Goal: Information Seeking & Learning: Learn about a topic

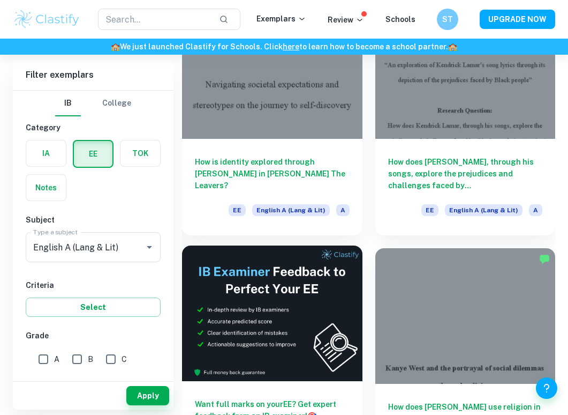
scroll to position [114, 0]
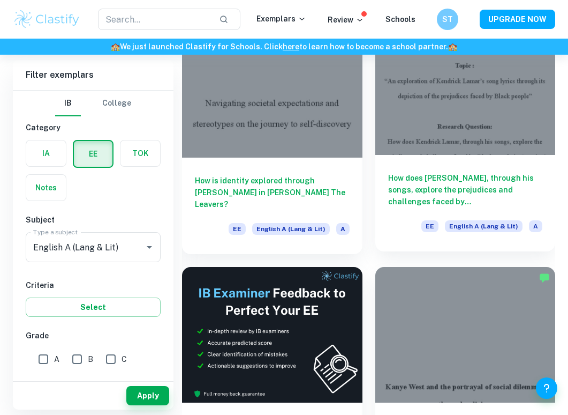
click at [443, 197] on h6 "How does [PERSON_NAME], through his songs, explore the prejudices and challenge…" at bounding box center [465, 189] width 155 height 35
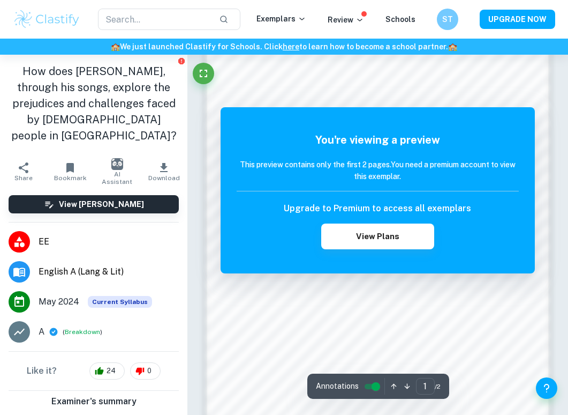
scroll to position [523, 0]
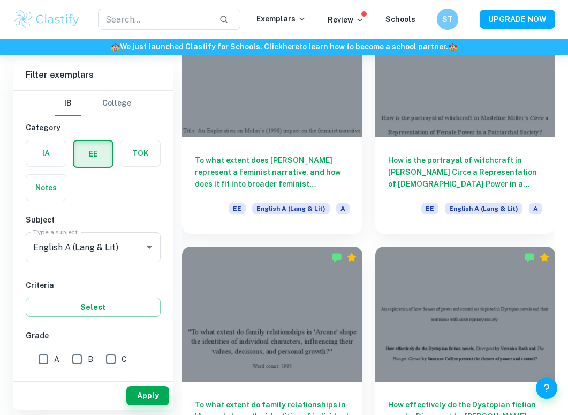
scroll to position [1129, 0]
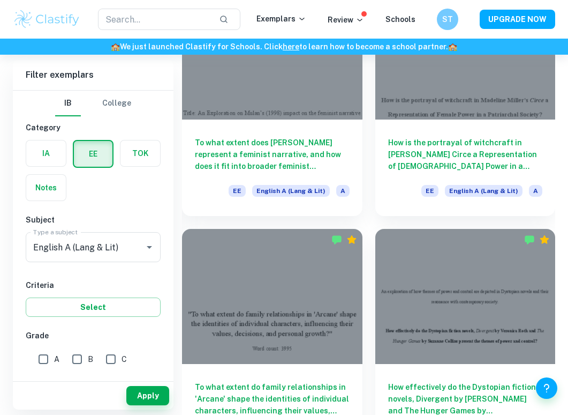
click at [33, 364] on input "A" at bounding box center [43, 358] width 21 height 21
checkbox input "true"
click at [80, 363] on input "B" at bounding box center [76, 358] width 21 height 21
checkbox input "true"
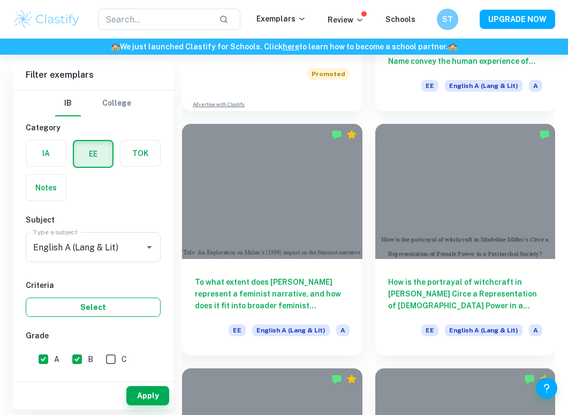
scroll to position [989, 0]
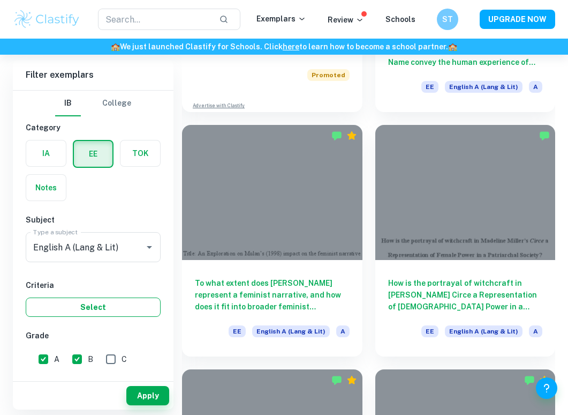
click at [104, 307] on button "Select" at bounding box center [93, 306] width 135 height 19
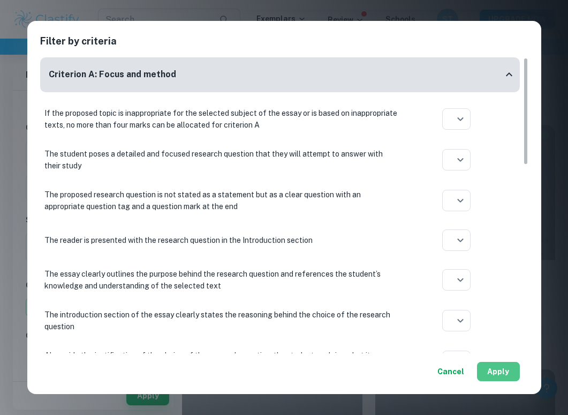
click at [491, 372] on button "Apply" at bounding box center [498, 370] width 43 height 19
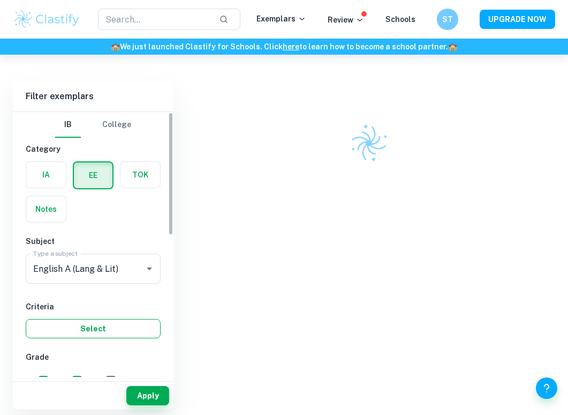
click at [137, 326] on button "Select" at bounding box center [93, 328] width 135 height 19
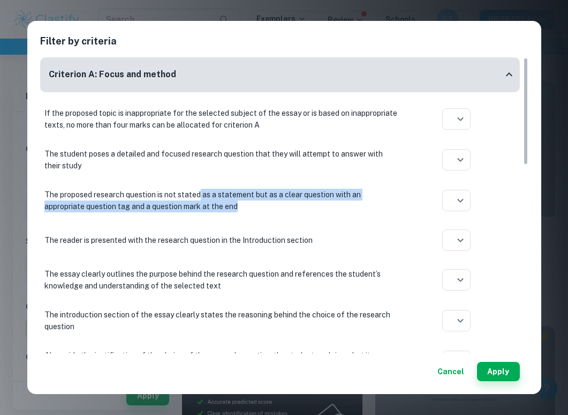
drag, startPoint x: 201, startPoint y: 193, endPoint x: 247, endPoint y: 204, distance: 47.2
click at [247, 204] on p "The proposed research question is not stated as a statement but as a clear ques…" at bounding box center [220, 201] width 353 height 24
drag, startPoint x: 204, startPoint y: 192, endPoint x: 243, endPoint y: 212, distance: 43.8
click at [243, 212] on div "The proposed research question is not stated as a statement but as a clear ques…" at bounding box center [280, 200] width 480 height 32
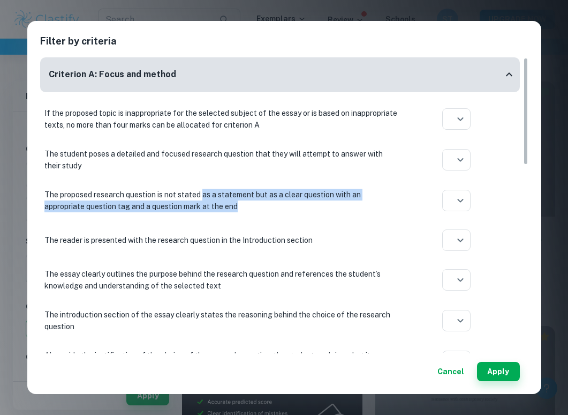
click at [240, 207] on p "The proposed research question is not stated as a statement but as a clear ques…" at bounding box center [220, 201] width 353 height 24
drag, startPoint x: 239, startPoint y: 207, endPoint x: 202, endPoint y: 189, distance: 40.5
click at [202, 189] on p "The proposed research question is not stated as a statement but as a clear ques…" at bounding box center [220, 201] width 353 height 24
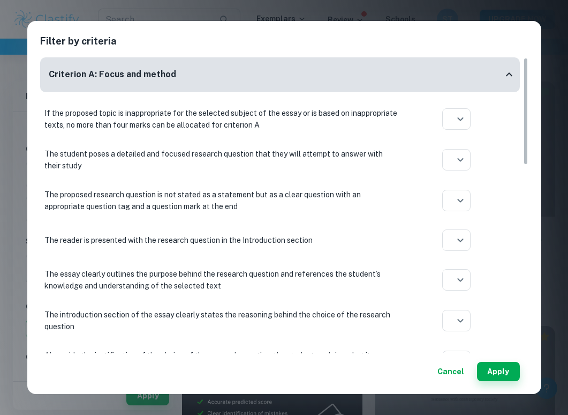
click at [212, 198] on p "The proposed research question is not stated as a statement but as a clear ques…" at bounding box center [220, 201] width 353 height 24
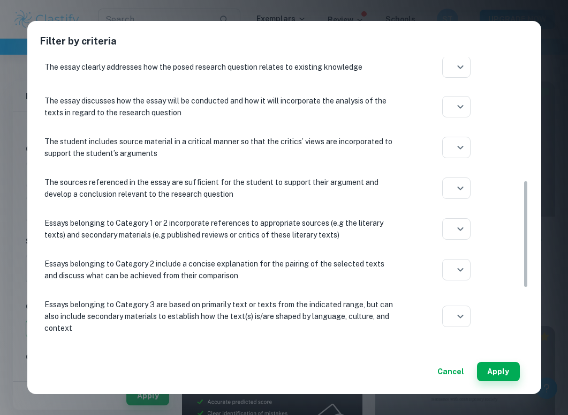
scroll to position [360, 0]
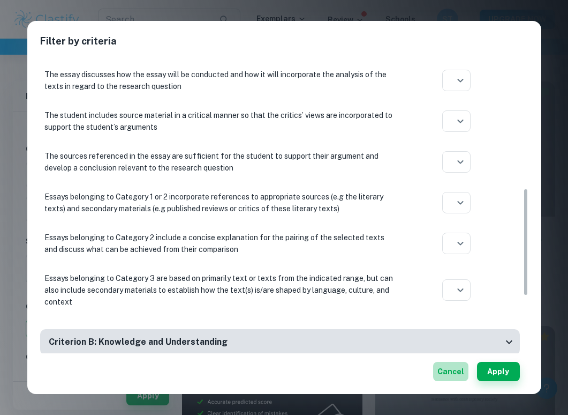
click at [450, 367] on button "Cancel" at bounding box center [450, 370] width 35 height 19
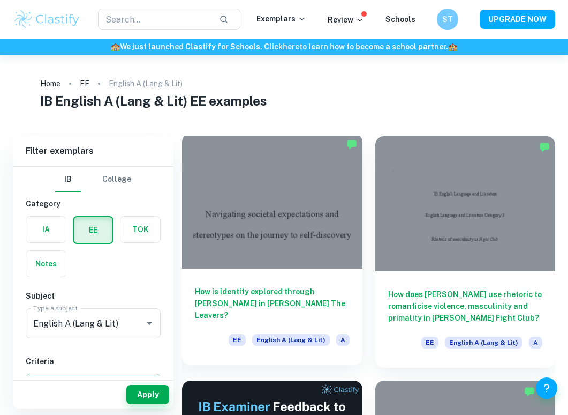
scroll to position [0, 0]
click at [344, 232] on div at bounding box center [272, 200] width 180 height 135
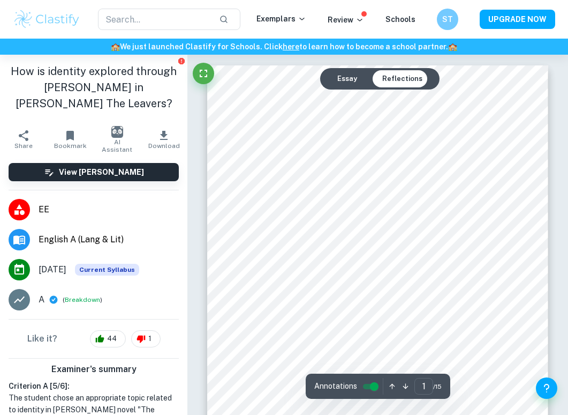
click at [347, 77] on button "Essay" at bounding box center [347, 78] width 37 height 17
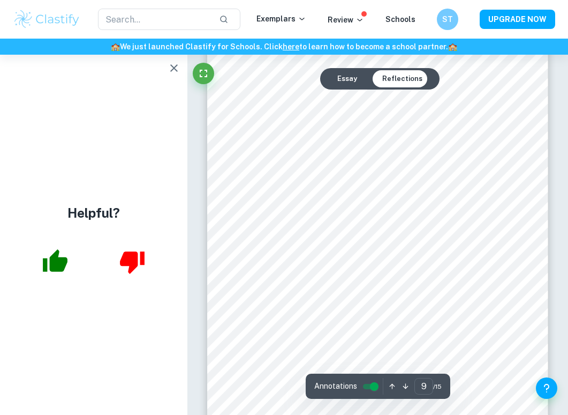
scroll to position [4189, 0]
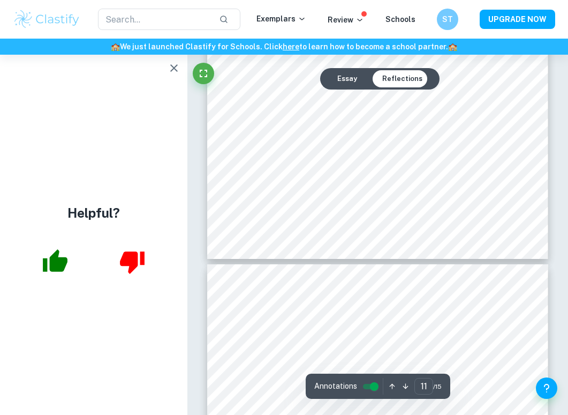
type input "12"
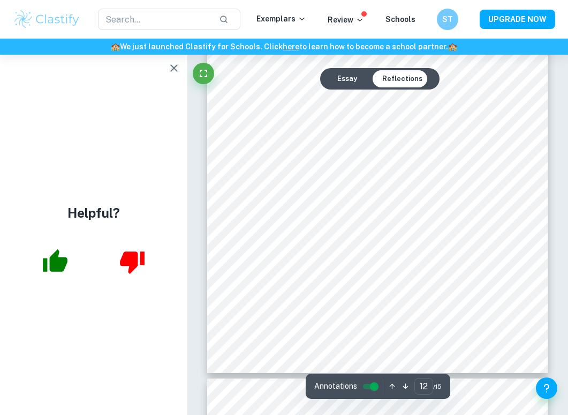
scroll to position [5699, 0]
click at [178, 67] on icon "button" at bounding box center [174, 68] width 13 height 13
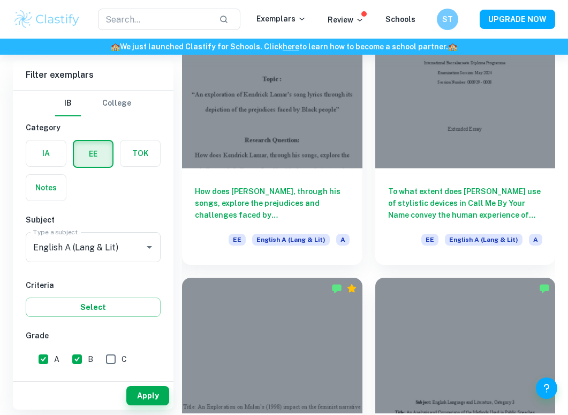
scroll to position [1327, 0]
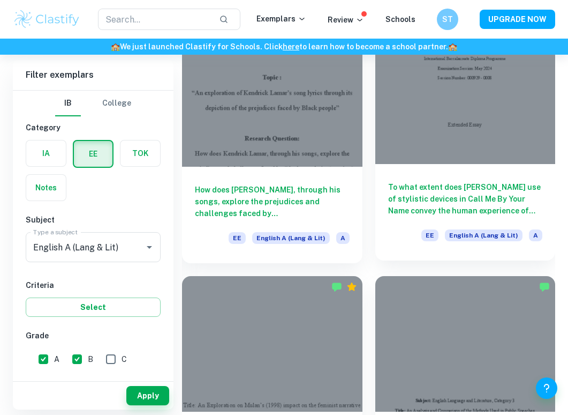
click at [417, 161] on div at bounding box center [465, 96] width 180 height 135
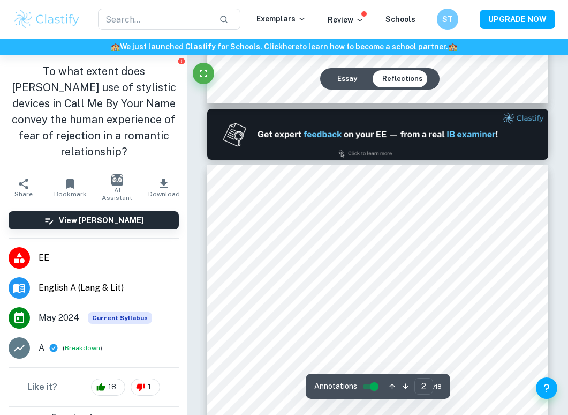
scroll to position [521, 0]
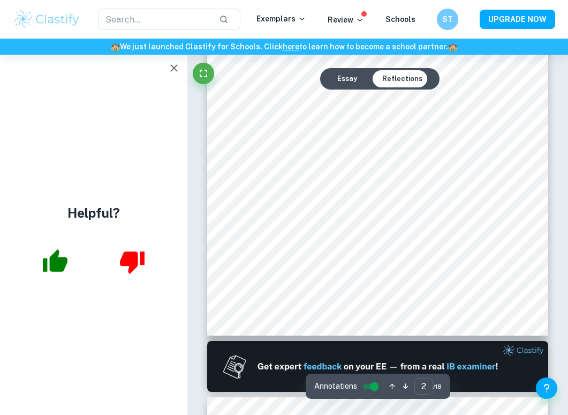
type input "1"
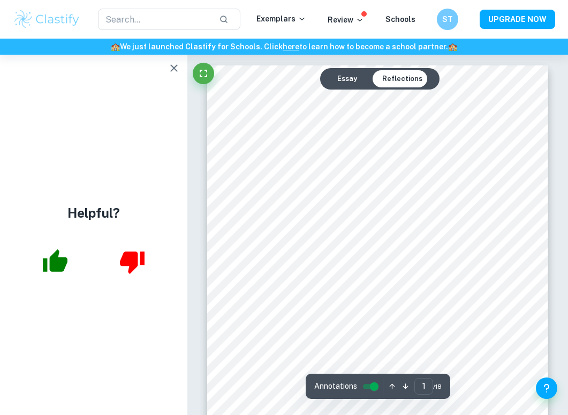
scroll to position [0, 0]
click at [170, 69] on icon "button" at bounding box center [174, 68] width 13 height 13
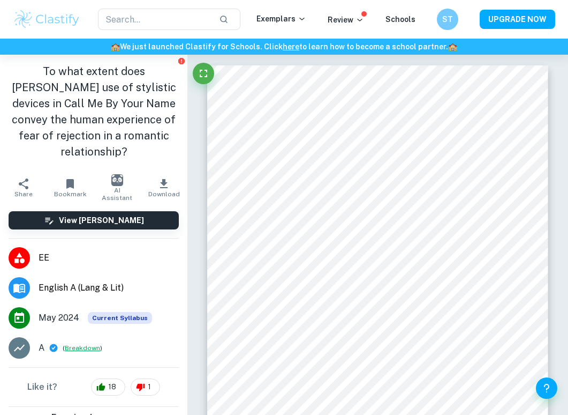
click at [78, 349] on button "Breakdown" at bounding box center [82, 348] width 35 height 10
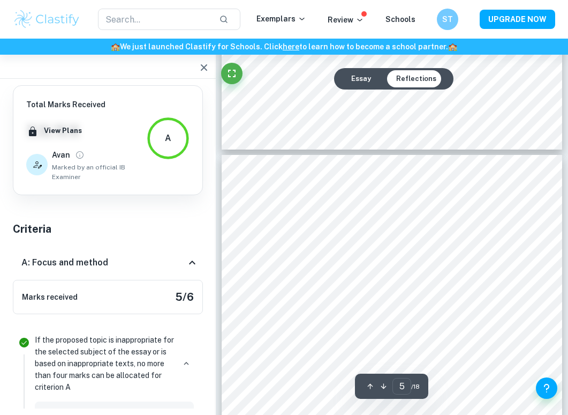
scroll to position [1971, 0]
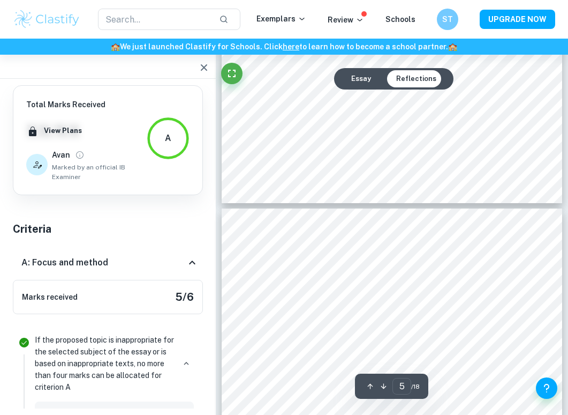
type input "6"
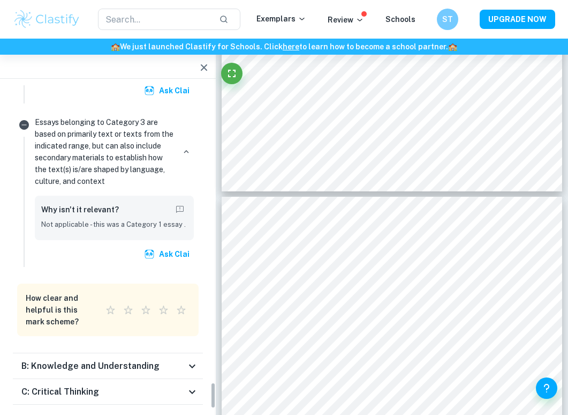
scroll to position [3621, 0]
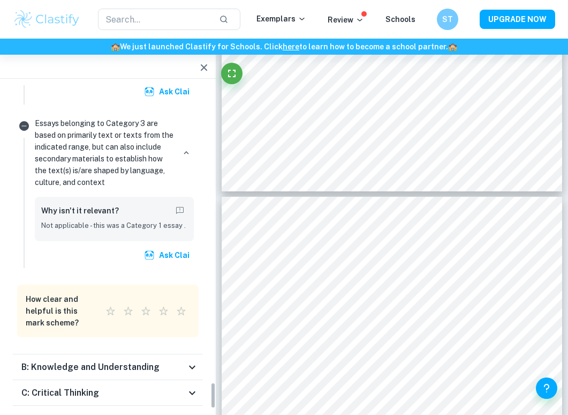
click at [171, 360] on div "B: Knowledge and Understanding" at bounding box center [103, 366] width 164 height 13
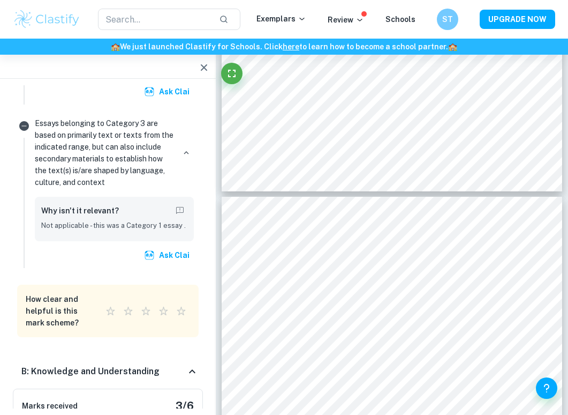
click at [179, 365] on div "B: Knowledge and Understanding" at bounding box center [103, 371] width 164 height 13
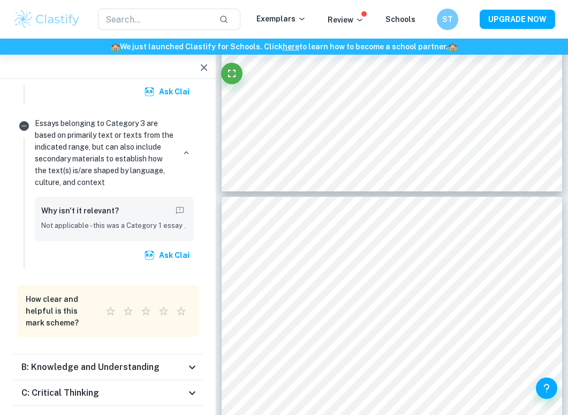
click at [183, 386] on div "C: Critical Thinking" at bounding box center [103, 392] width 164 height 13
click at [184, 388] on div "C: Critical Thinking" at bounding box center [108, 405] width 190 height 34
click at [183, 412] on div "D: Presentation" at bounding box center [103, 418] width 164 height 13
